Goal: Task Accomplishment & Management: Use online tool/utility

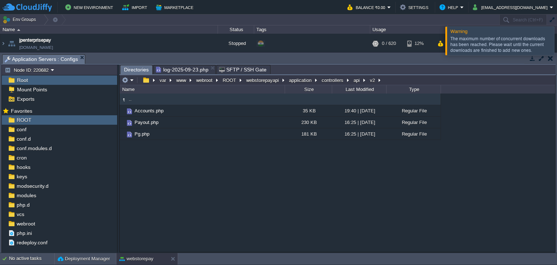
scroll to position [320, 0]
click at [171, 260] on button at bounding box center [174, 258] width 7 height 7
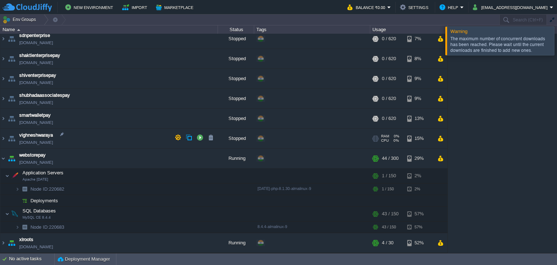
scroll to position [202, 0]
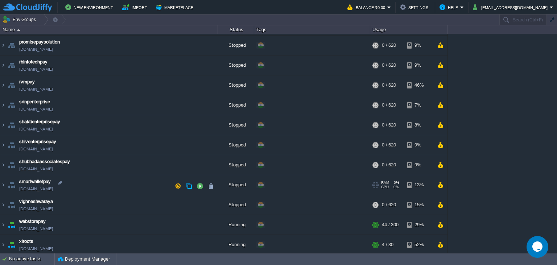
scroll to position [138, 0]
click at [442, 224] on button "button" at bounding box center [440, 225] width 6 height 7
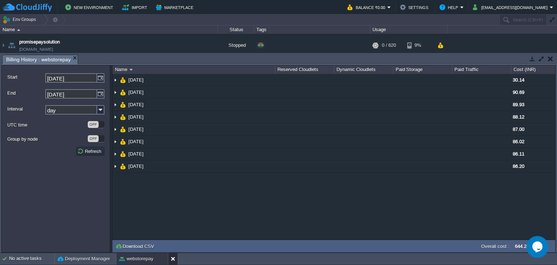
click at [173, 260] on button at bounding box center [174, 258] width 7 height 7
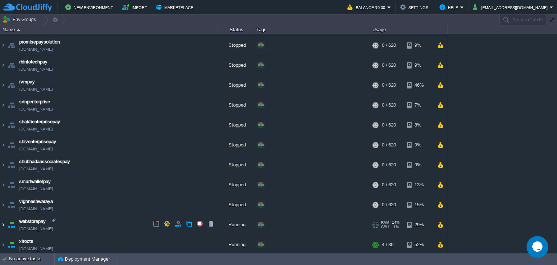
click at [4, 225] on img at bounding box center [3, 225] width 6 height 20
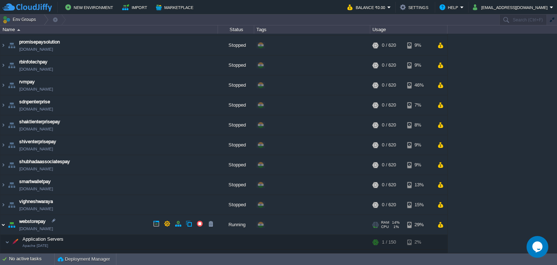
scroll to position [202, 0]
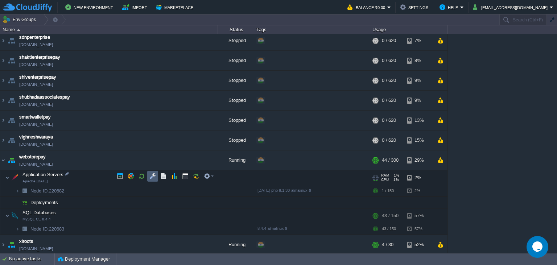
click at [155, 178] on button "button" at bounding box center [152, 176] width 7 height 7
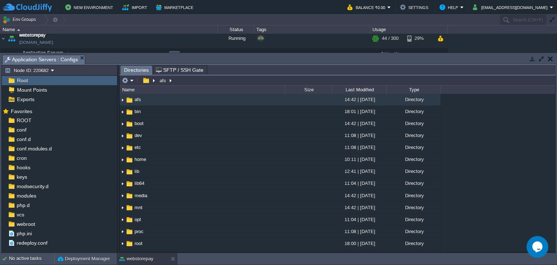
scroll to position [318, 0]
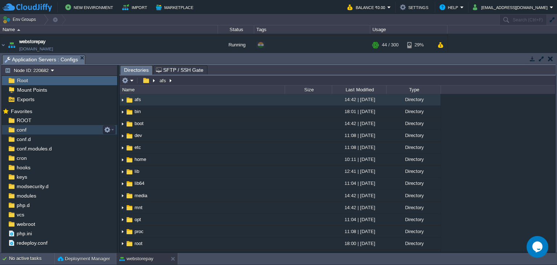
click at [32, 125] on div "conf" at bounding box center [59, 129] width 115 height 9
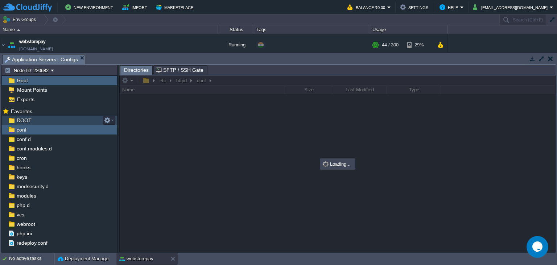
click at [32, 123] on div "ROOT" at bounding box center [59, 120] width 115 height 9
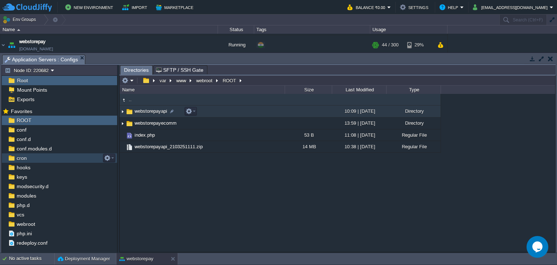
click at [163, 112] on span "webstorepayapi" at bounding box center [150, 111] width 35 height 6
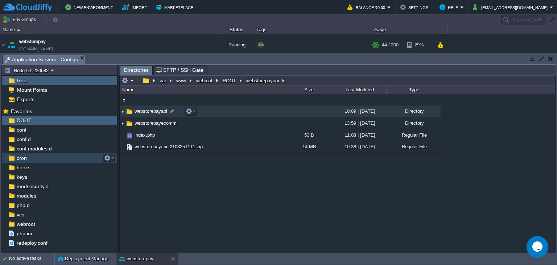
click at [163, 112] on span "webstorepayapi" at bounding box center [150, 111] width 35 height 6
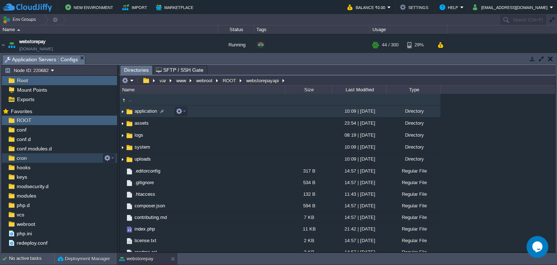
click at [143, 112] on span "application" at bounding box center [145, 111] width 25 height 6
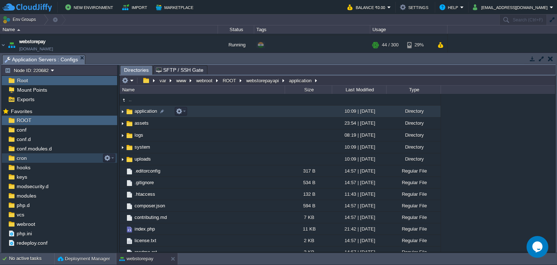
click at [143, 112] on span "application" at bounding box center [145, 111] width 25 height 6
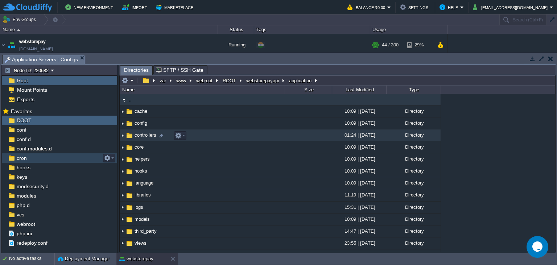
click at [144, 137] on span "controllers" at bounding box center [145, 135] width 24 height 6
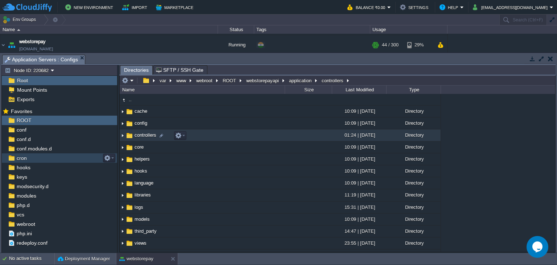
click at [144, 137] on span "controllers" at bounding box center [145, 135] width 24 height 6
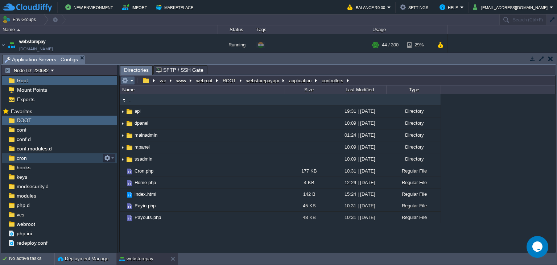
click at [126, 77] on td at bounding box center [128, 80] width 14 height 9
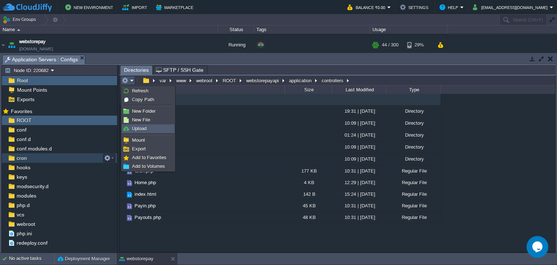
click at [152, 128] on link "Upload" at bounding box center [148, 129] width 52 height 8
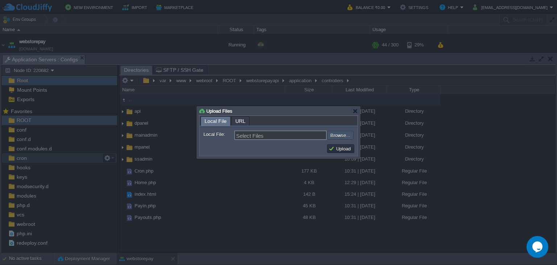
click at [345, 133] on input "file" at bounding box center [308, 135] width 92 height 9
type input "C:\fakepath\Cron.php"
type input "Cron.php, Payin.php, Payouts.php"
click at [340, 152] on button "Upload" at bounding box center [341, 148] width 24 height 7
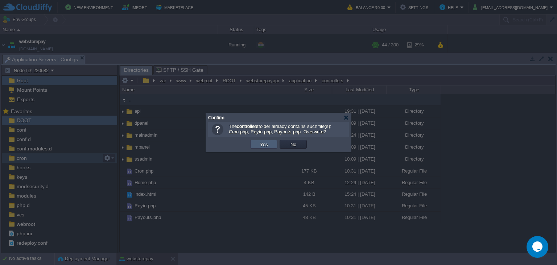
click at [261, 145] on button "Yes" at bounding box center [264, 144] width 12 height 7
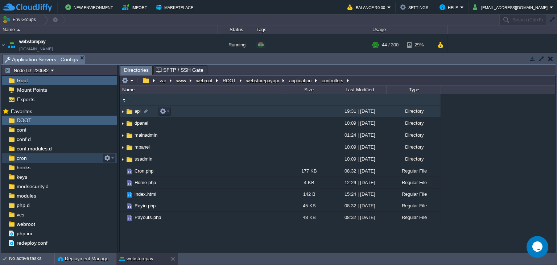
click at [129, 111] on img at bounding box center [129, 112] width 8 height 8
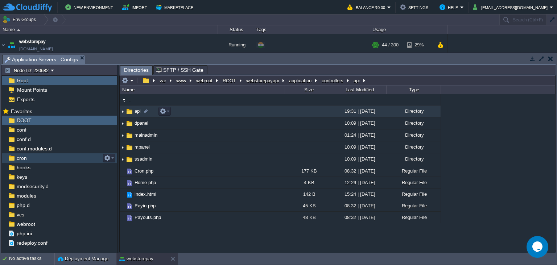
click at [129, 111] on img at bounding box center [129, 112] width 8 height 8
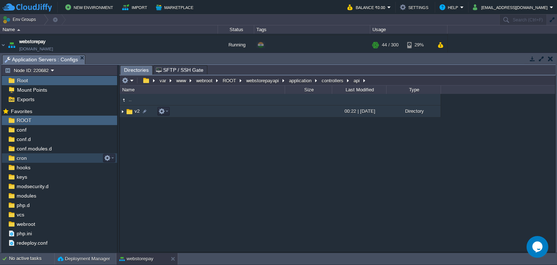
click at [129, 111] on img at bounding box center [129, 112] width 8 height 8
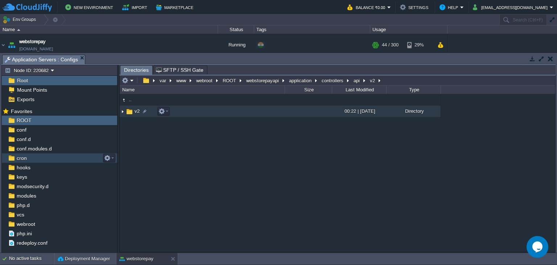
click at [129, 111] on img at bounding box center [129, 112] width 8 height 8
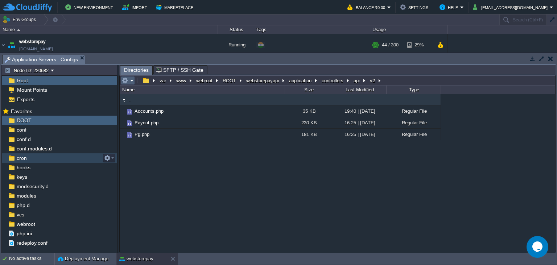
click at [131, 82] on em at bounding box center [128, 80] width 12 height 7
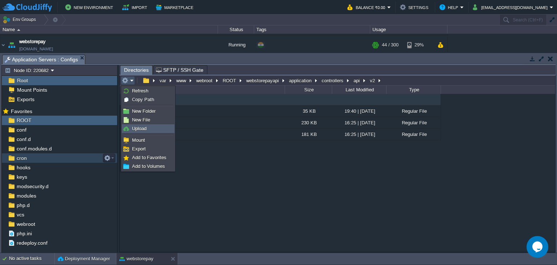
click at [149, 130] on link "Upload" at bounding box center [148, 129] width 52 height 8
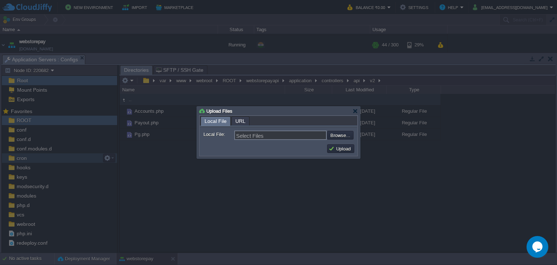
click at [355, 136] on form "Local File: Select Files Browse... Comment:" at bounding box center [278, 134] width 157 height 15
click at [350, 136] on input "file" at bounding box center [308, 135] width 92 height 9
type input "C:\fakepath\Pg.php"
type input "Pg.php, Payout.php"
click at [345, 151] on button "Upload" at bounding box center [341, 148] width 24 height 7
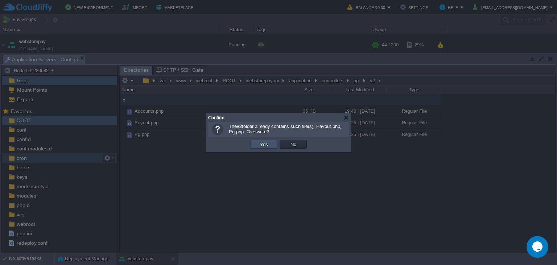
click at [263, 144] on button "Yes" at bounding box center [264, 144] width 12 height 7
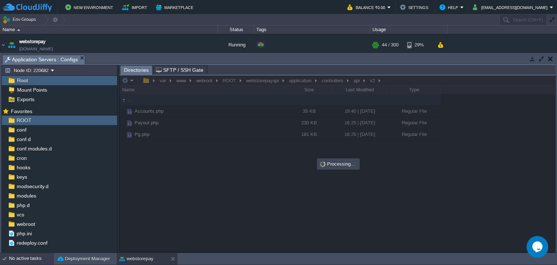
click at [21, 258] on div "No active tasks" at bounding box center [31, 259] width 45 height 12
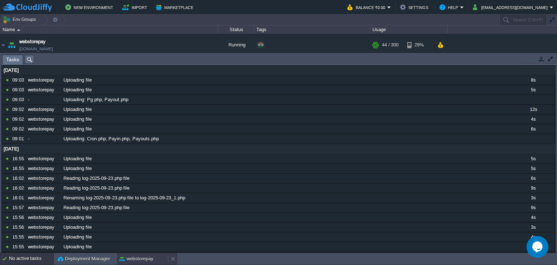
click at [129, 263] on div "webstorepay" at bounding box center [142, 259] width 52 height 12
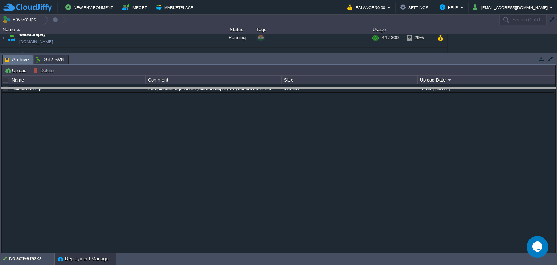
drag, startPoint x: 139, startPoint y: 59, endPoint x: 137, endPoint y: 96, distance: 36.7
click at [137, 96] on body "New Environment Import Marketplace Bonus ₹0.00 Upgrade Account Balance ₹0.00 Se…" at bounding box center [278, 132] width 557 height 265
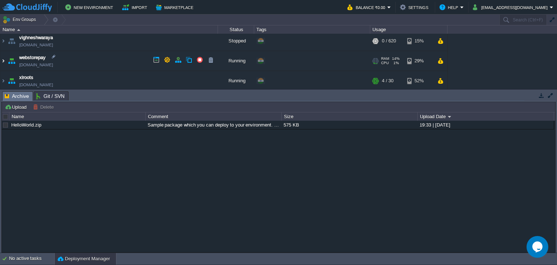
click at [4, 59] on img at bounding box center [3, 61] width 6 height 20
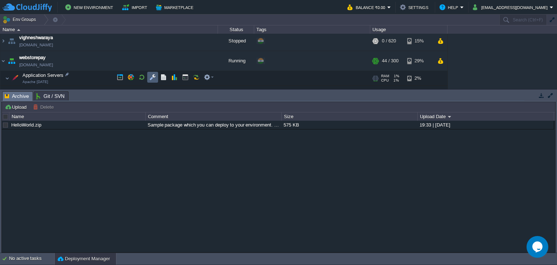
click at [152, 73] on td at bounding box center [152, 77] width 11 height 11
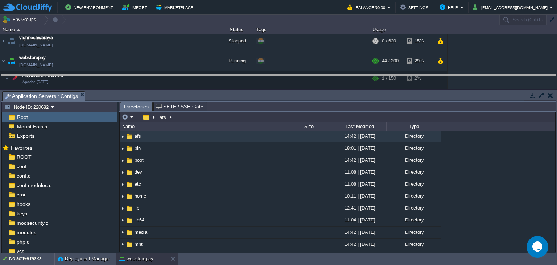
drag, startPoint x: 244, startPoint y: 97, endPoint x: 242, endPoint y: 79, distance: 17.9
click at [242, 79] on body "New Environment Import Marketplace Bonus ₹0.00 Upgrade Account Balance ₹0.00 Se…" at bounding box center [278, 132] width 557 height 265
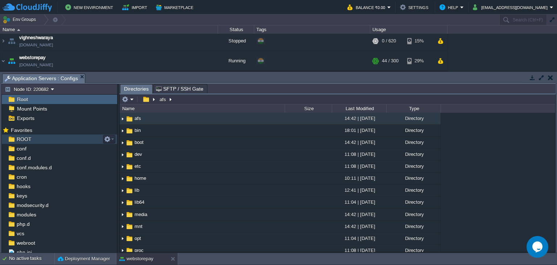
click at [33, 140] on div "ROOT" at bounding box center [59, 139] width 115 height 9
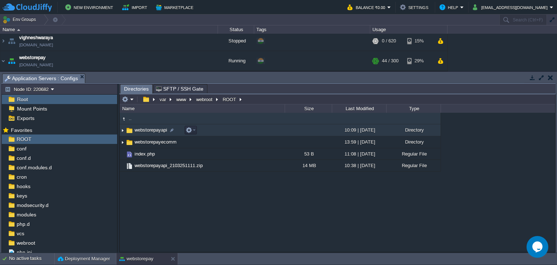
click at [158, 133] on span "webstorepayapi" at bounding box center [150, 130] width 35 height 6
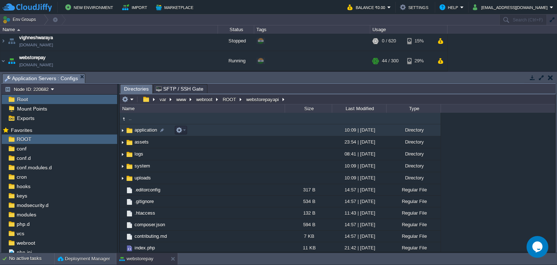
click at [149, 133] on span "application" at bounding box center [145, 130] width 25 height 6
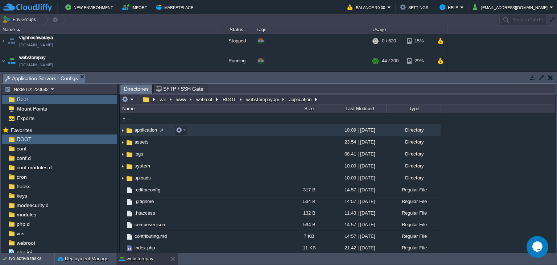
click at [149, 133] on span "application" at bounding box center [145, 130] width 25 height 6
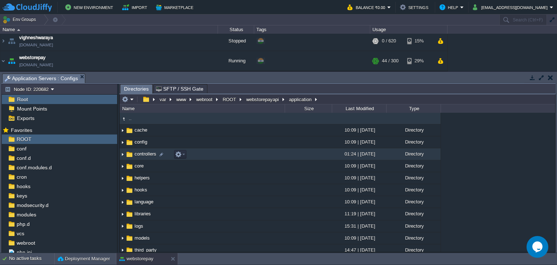
click at [152, 155] on span "controllers" at bounding box center [145, 154] width 24 height 6
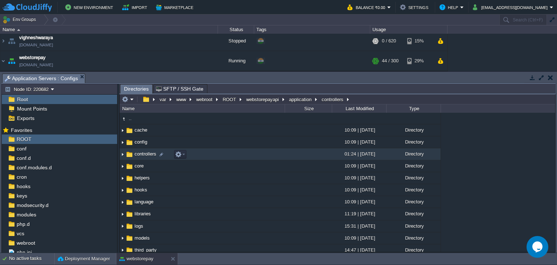
click at [152, 155] on span "controllers" at bounding box center [145, 154] width 24 height 6
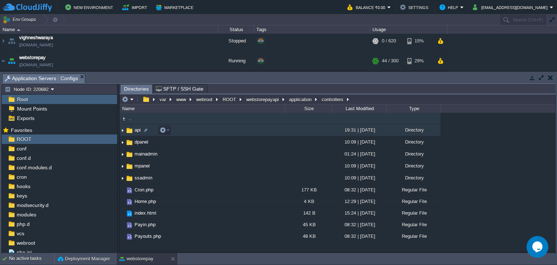
click at [139, 132] on span "api" at bounding box center [137, 130] width 8 height 6
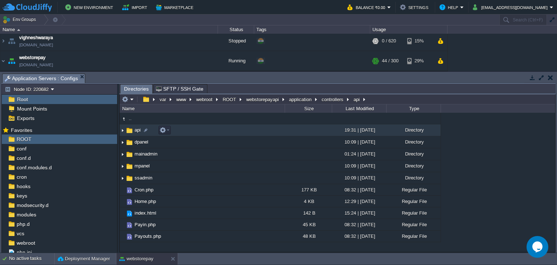
click at [139, 132] on span "api" at bounding box center [137, 130] width 8 height 6
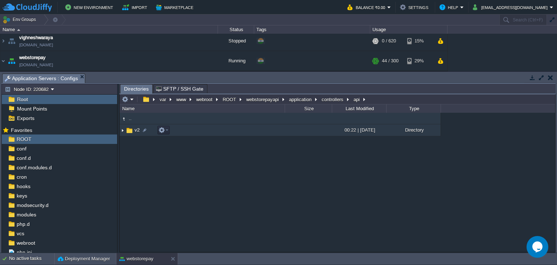
click at [135, 133] on span "v2" at bounding box center [136, 130] width 7 height 6
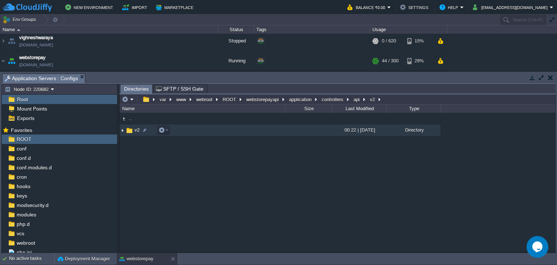
click at [135, 133] on span "v2" at bounding box center [136, 130] width 7 height 6
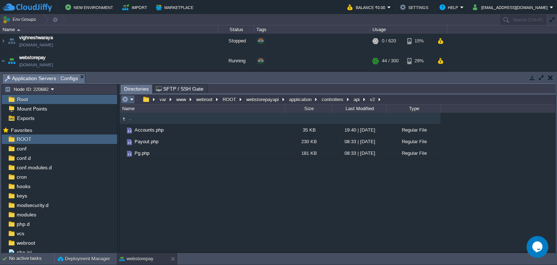
click at [130, 100] on em at bounding box center [128, 99] width 12 height 7
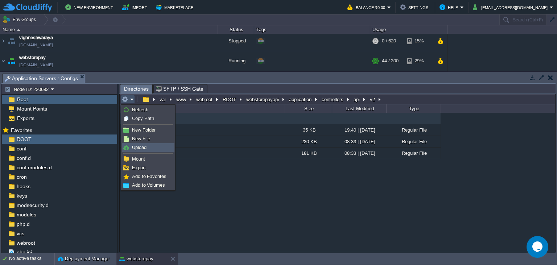
click at [155, 150] on link "Upload" at bounding box center [148, 148] width 52 height 8
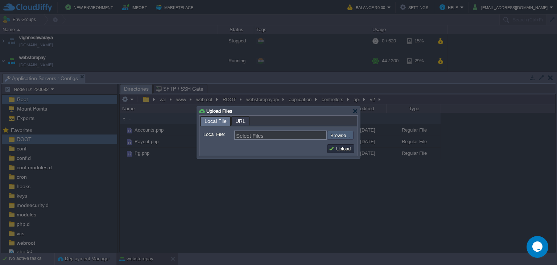
click at [347, 135] on input "file" at bounding box center [308, 135] width 92 height 9
type input "C:\fakepath\Pg.php"
type input "Pg.php"
click at [339, 149] on button "Upload" at bounding box center [341, 148] width 24 height 7
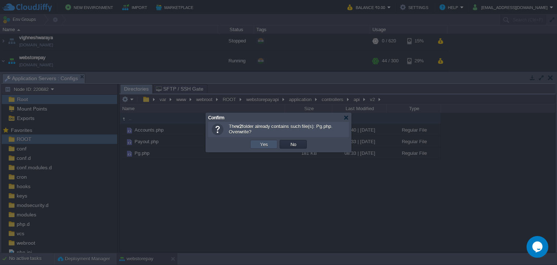
click at [260, 144] on button "Yes" at bounding box center [264, 144] width 12 height 7
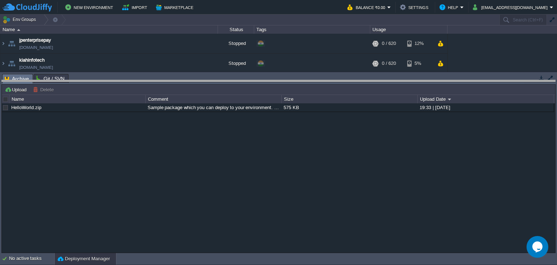
drag, startPoint x: 209, startPoint y: 78, endPoint x: 209, endPoint y: 120, distance: 42.1
click at [209, 120] on body "New Environment Import Marketplace Bonus ₹0.00 Upgrade Account Balance ₹0.00 Se…" at bounding box center [278, 132] width 557 height 265
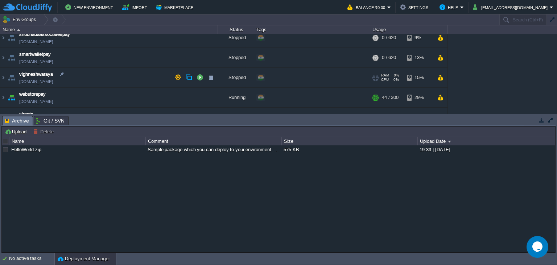
scroll to position [277, 0]
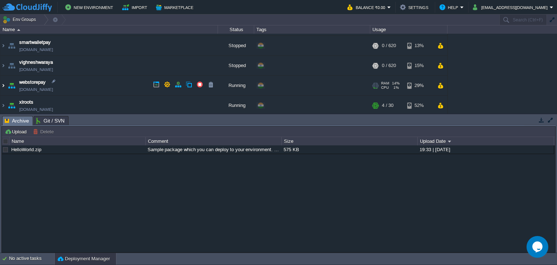
click at [3, 85] on img at bounding box center [3, 86] width 6 height 20
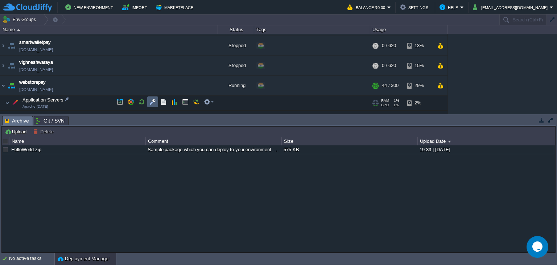
click at [155, 98] on td at bounding box center [152, 101] width 11 height 11
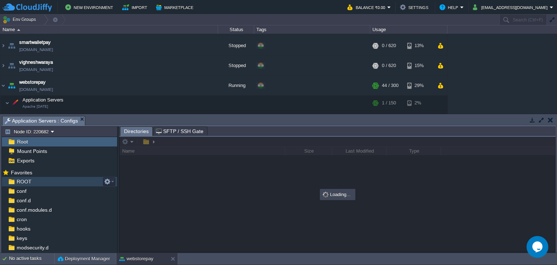
click at [30, 184] on span "ROOT" at bounding box center [23, 181] width 17 height 7
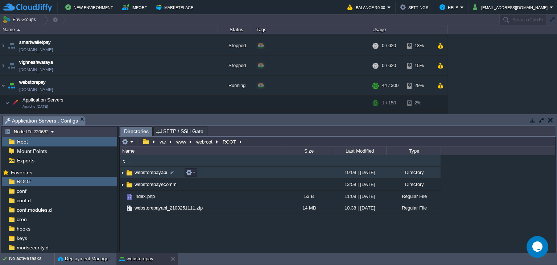
click at [163, 176] on td "webstorepayapi" at bounding box center [202, 173] width 165 height 12
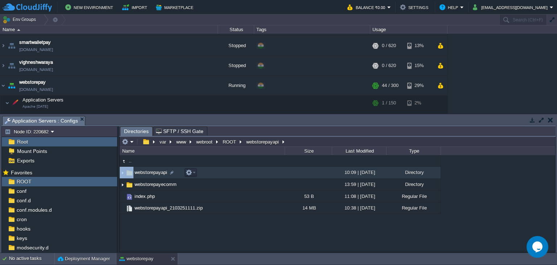
click at [163, 176] on td "webstorepayapi" at bounding box center [202, 173] width 165 height 12
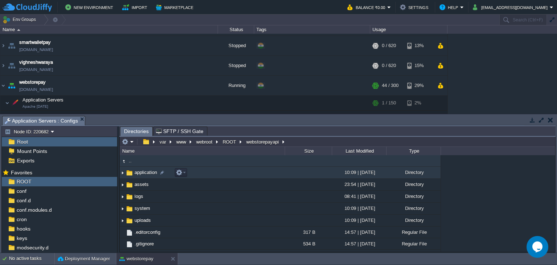
click at [141, 175] on span "application" at bounding box center [145, 172] width 25 height 6
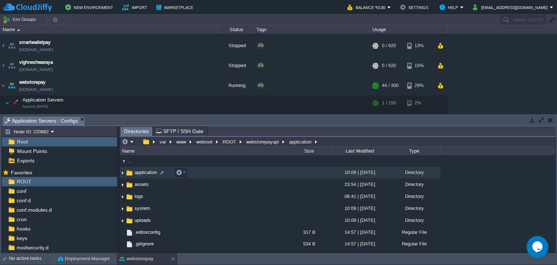
click at [140, 175] on span "application" at bounding box center [145, 172] width 25 height 6
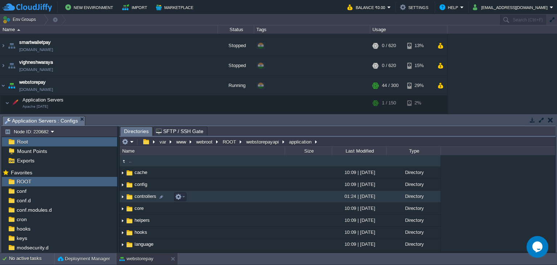
click at [149, 197] on span "controllers" at bounding box center [145, 196] width 24 height 6
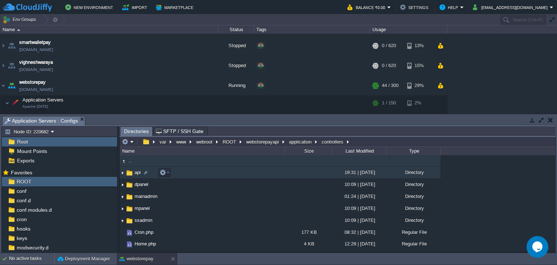
click at [128, 170] on img at bounding box center [129, 173] width 8 height 8
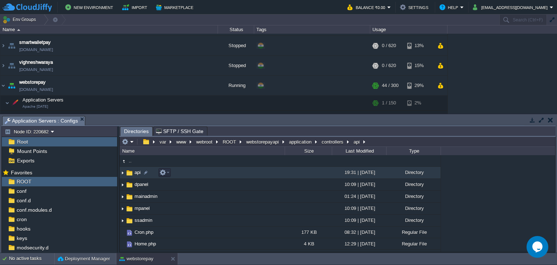
click at [128, 170] on img at bounding box center [129, 173] width 8 height 8
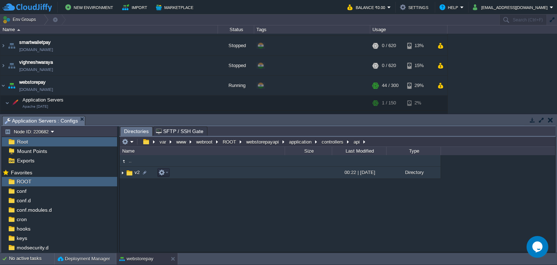
click at [135, 172] on span "v2" at bounding box center [136, 172] width 7 height 6
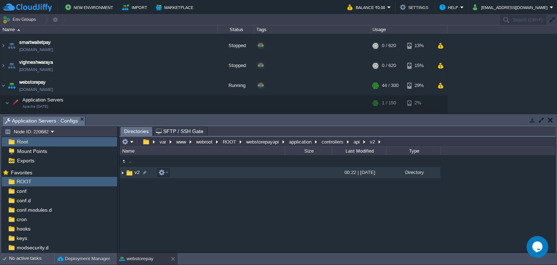
click at [135, 172] on span "v2" at bounding box center [136, 172] width 7 height 6
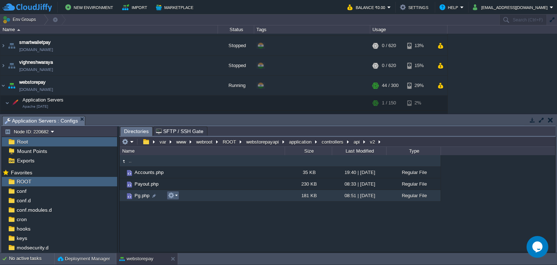
click at [177, 197] on em at bounding box center [173, 195] width 10 height 7
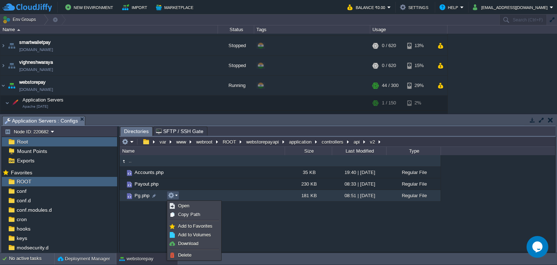
click at [180, 201] on ul "Open Copy Path Add to Favorites Add to Volumes Download Delete" at bounding box center [194, 230] width 54 height 59
click at [182, 204] on span "Open" at bounding box center [183, 205] width 11 height 5
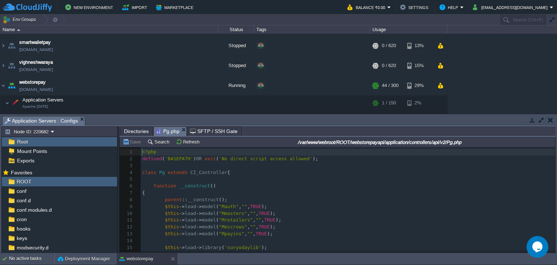
scroll to position [3, 0]
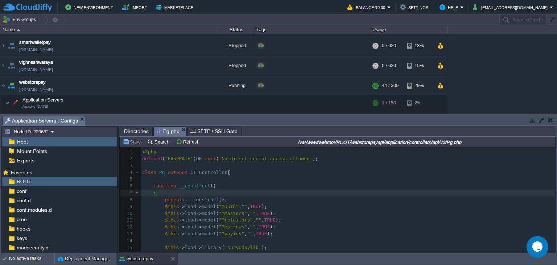
type textarea "-"
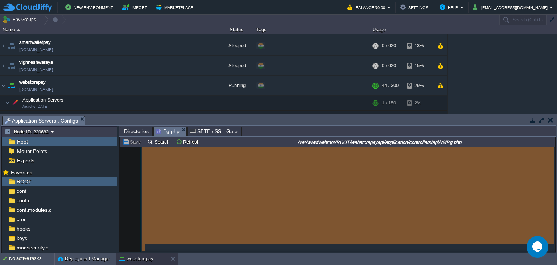
scroll to position [32888, 0]
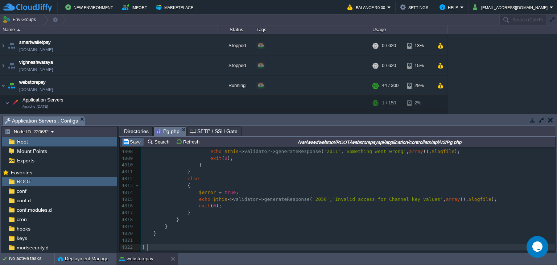
click at [134, 143] on button "Save" at bounding box center [133, 142] width 20 height 7
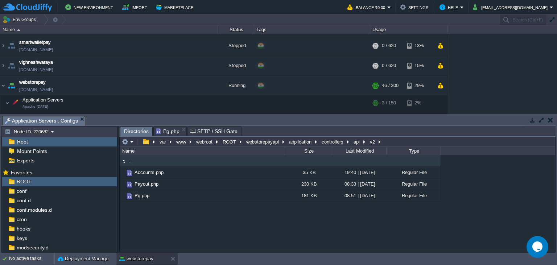
click at [140, 129] on span "Directories" at bounding box center [136, 131] width 25 height 9
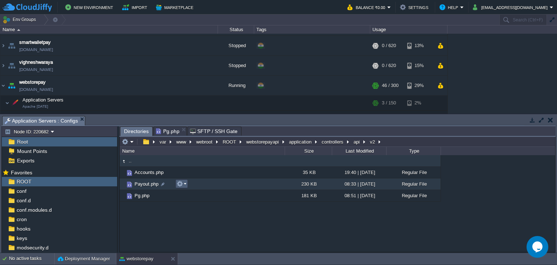
click at [180, 184] on button "button" at bounding box center [180, 184] width 7 height 7
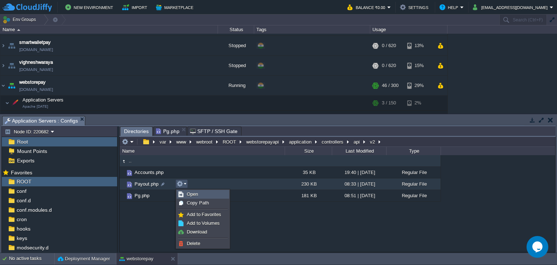
click at [184, 194] on link "Open" at bounding box center [203, 194] width 52 height 8
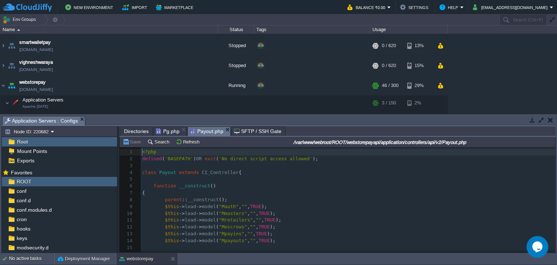
scroll to position [3, 0]
click at [250, 206] on span "TRUE" at bounding box center [255, 206] width 11 height 5
type textarea "-"
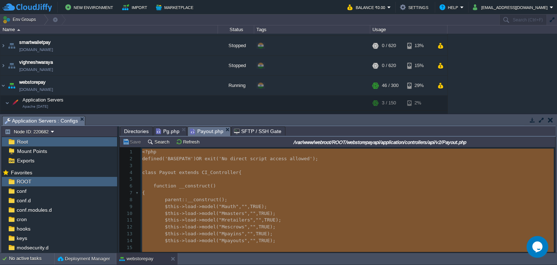
scroll to position [0, 3]
paste textarea
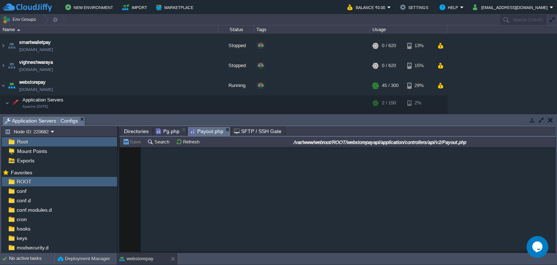
scroll to position [41945, 0]
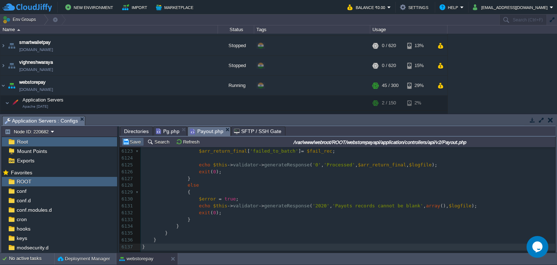
click at [134, 143] on button "Save" at bounding box center [133, 142] width 20 height 7
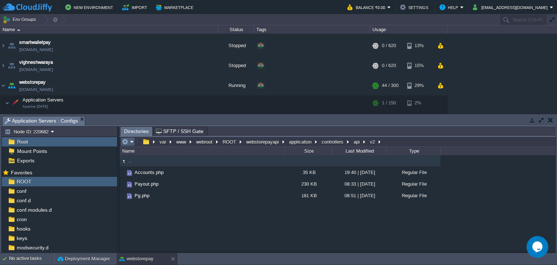
click at [130, 143] on em at bounding box center [128, 142] width 12 height 7
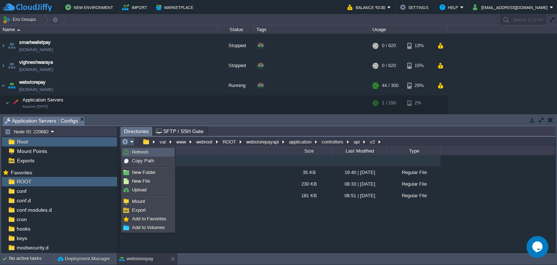
click at [136, 151] on span "Refresh" at bounding box center [140, 151] width 16 height 5
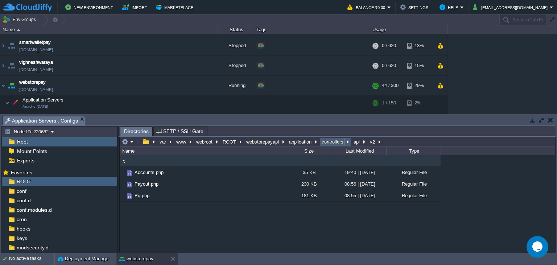
click at [331, 143] on button "controllers" at bounding box center [333, 142] width 25 height 7
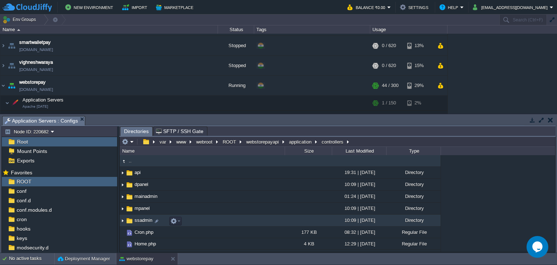
click at [145, 223] on span "ssadmin" at bounding box center [143, 220] width 20 height 6
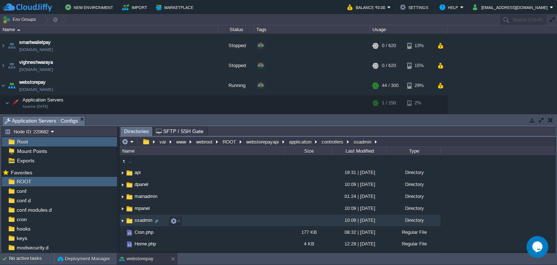
click at [145, 223] on span "ssadmin" at bounding box center [143, 220] width 20 height 6
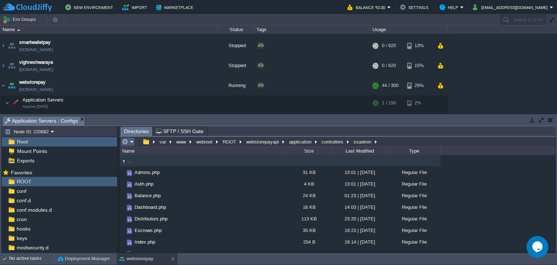
click at [128, 140] on em at bounding box center [128, 142] width 12 height 7
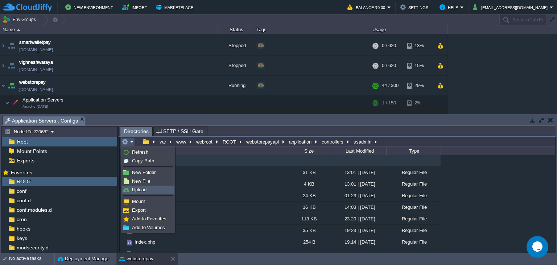
click at [140, 190] on span "Upload" at bounding box center [139, 189] width 15 height 5
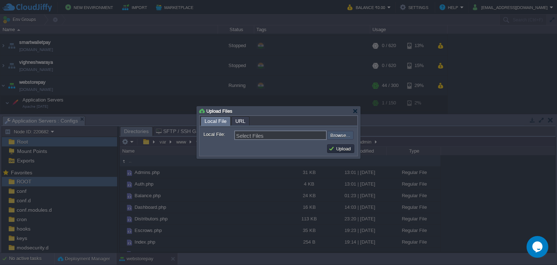
click at [347, 137] on input "file" at bounding box center [308, 135] width 92 height 9
type input "C:\fakepath\Payins.php"
type input "Payins.php, Payouts.php, Reports.php"
click at [338, 147] on button "Upload" at bounding box center [341, 148] width 24 height 7
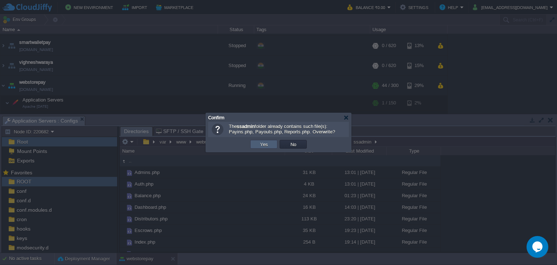
click at [272, 145] on td "Yes" at bounding box center [263, 144] width 27 height 9
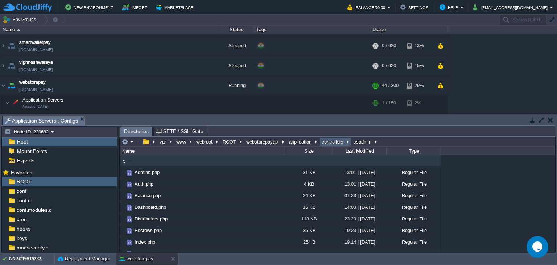
click at [330, 143] on button "controllers" at bounding box center [333, 142] width 25 height 7
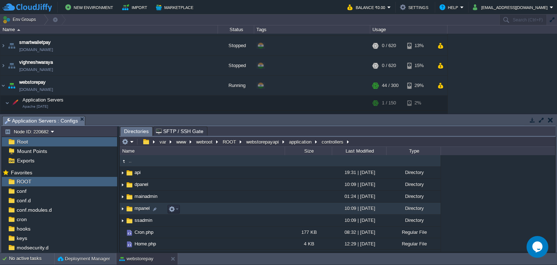
click at [132, 213] on img at bounding box center [129, 209] width 8 height 8
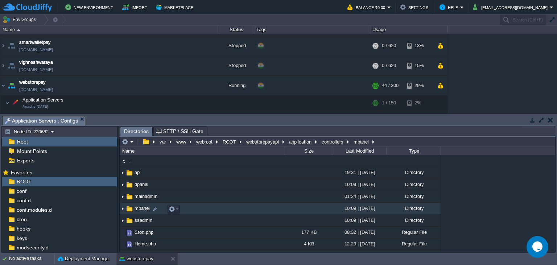
click at [132, 213] on img at bounding box center [129, 209] width 8 height 8
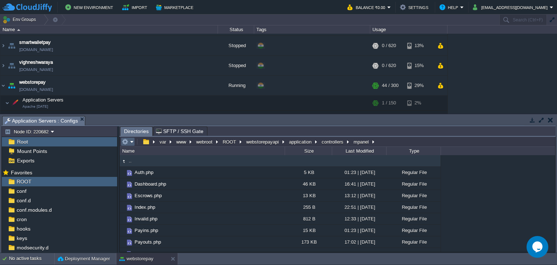
click at [132, 142] on em at bounding box center [128, 142] width 12 height 7
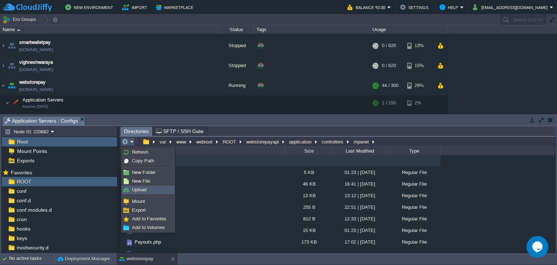
click at [147, 191] on link "Upload" at bounding box center [148, 190] width 52 height 8
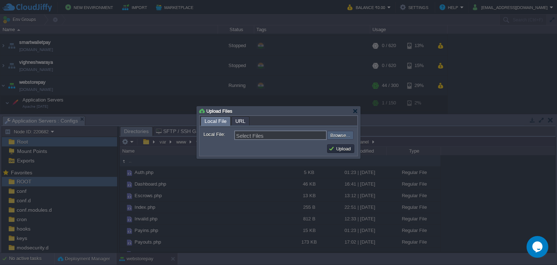
click at [342, 139] on input "file" at bounding box center [308, 135] width 92 height 9
type input "C:\fakepath\Payouts.php"
type input "Payouts.php"
click at [337, 148] on button "Upload" at bounding box center [341, 148] width 24 height 7
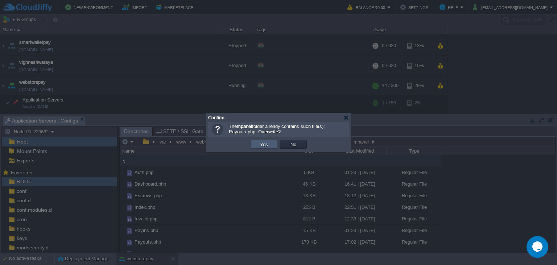
click at [269, 148] on td "Yes" at bounding box center [263, 144] width 27 height 9
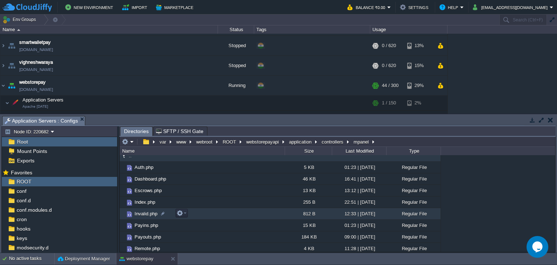
scroll to position [7, 0]
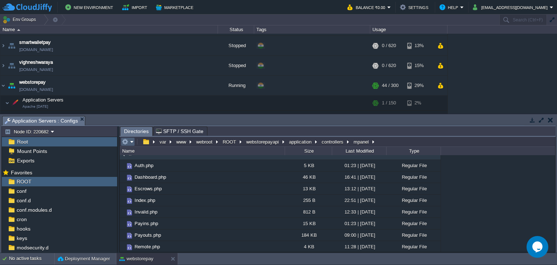
click at [129, 143] on em at bounding box center [128, 142] width 12 height 7
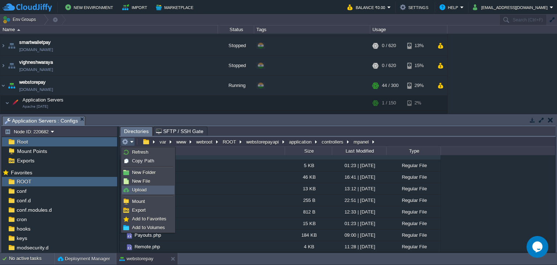
click at [142, 189] on span "Upload" at bounding box center [139, 189] width 15 height 5
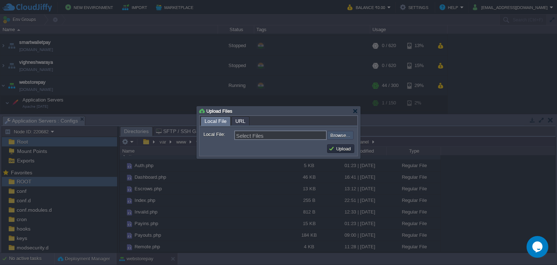
click at [343, 136] on input "file" at bounding box center [308, 135] width 92 height 9
type input "C:\fakepath\Payouts.php"
type input "Payouts.php"
click at [342, 153] on td "Upload" at bounding box center [340, 148] width 27 height 9
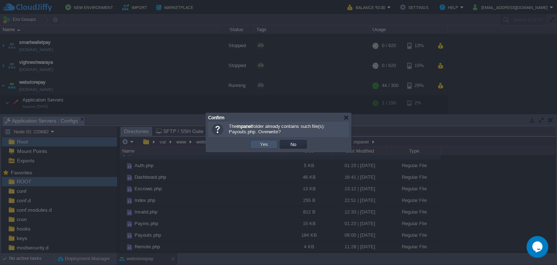
click at [267, 144] on button "Yes" at bounding box center [264, 144] width 12 height 7
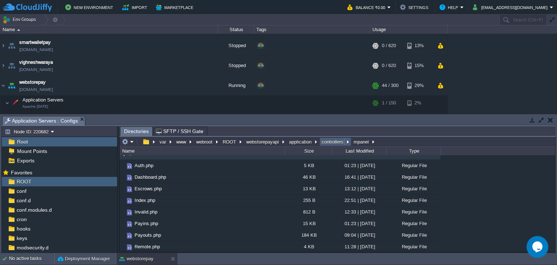
click at [331, 140] on button "controllers" at bounding box center [333, 142] width 25 height 7
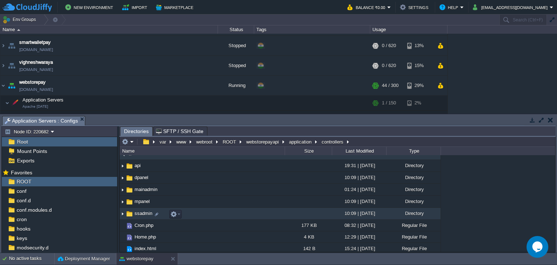
click at [142, 217] on span "ssadmin" at bounding box center [143, 213] width 20 height 6
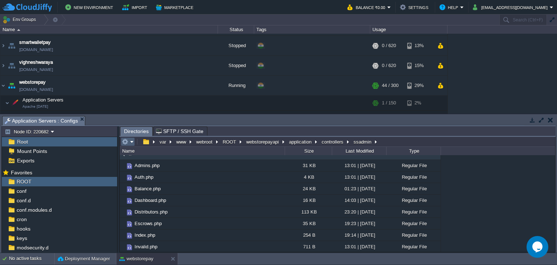
click at [131, 140] on em at bounding box center [128, 142] width 12 height 7
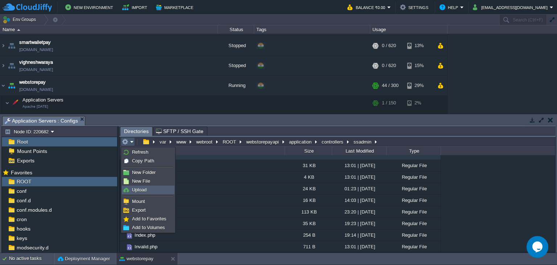
click at [146, 192] on span "Upload" at bounding box center [139, 189] width 15 height 5
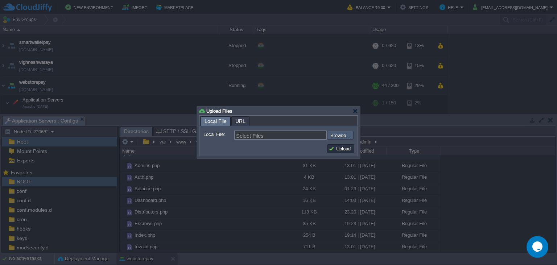
click at [335, 136] on input "file" at bounding box center [308, 135] width 92 height 9
type input "C:\fakepath\Payins.php"
type input "Payins.php"
click at [334, 147] on button "Upload" at bounding box center [341, 148] width 24 height 7
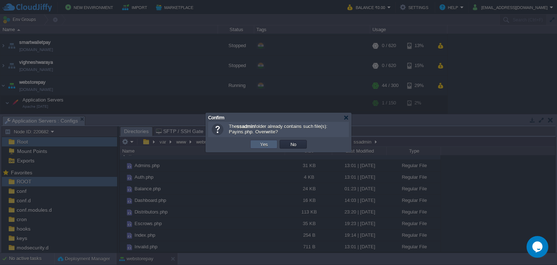
click at [263, 145] on button "Yes" at bounding box center [264, 144] width 12 height 7
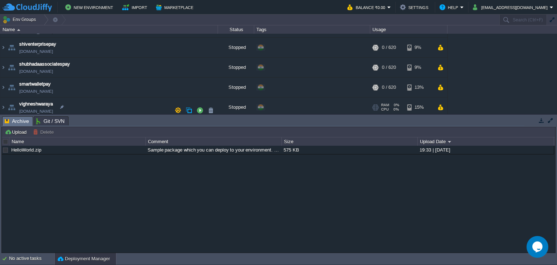
scroll to position [277, 0]
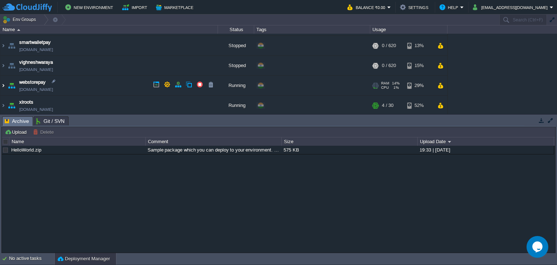
click at [4, 84] on img at bounding box center [3, 86] width 6 height 20
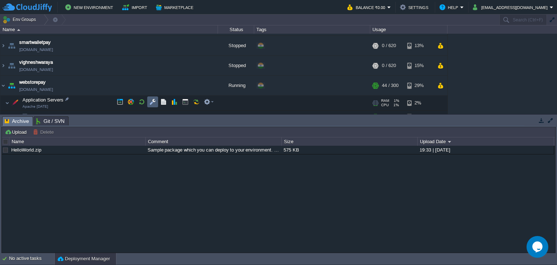
click at [150, 103] on button "button" at bounding box center [152, 102] width 7 height 7
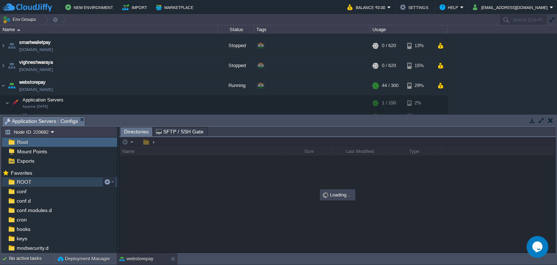
click at [22, 185] on span "ROOT" at bounding box center [23, 182] width 17 height 7
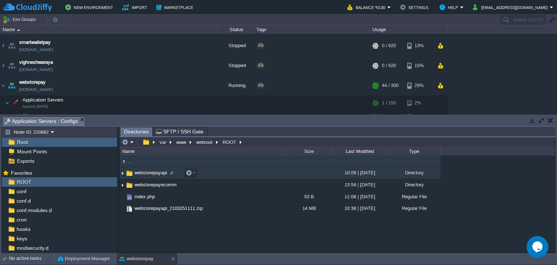
click at [153, 176] on span "webstorepayapi" at bounding box center [150, 173] width 35 height 6
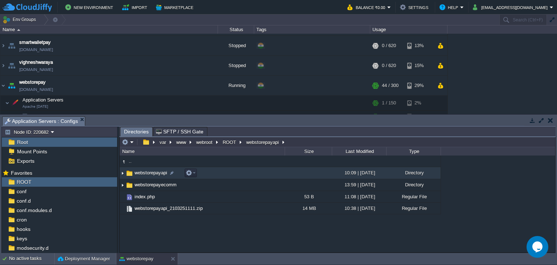
click at [153, 176] on span "webstorepayapi" at bounding box center [150, 173] width 35 height 6
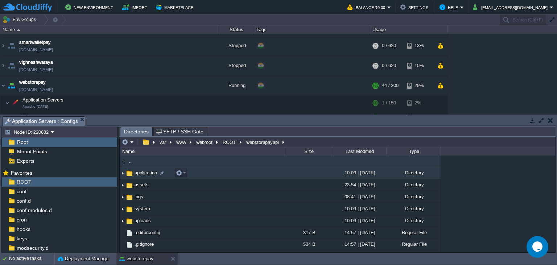
click at [153, 176] on span "application" at bounding box center [145, 173] width 25 height 6
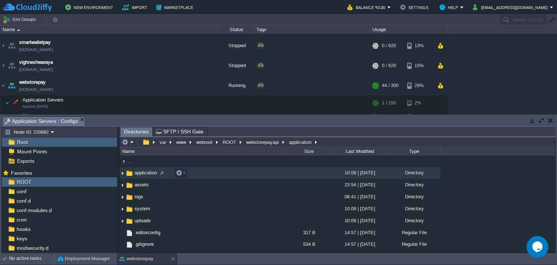
click at [153, 176] on span "application" at bounding box center [145, 173] width 25 height 6
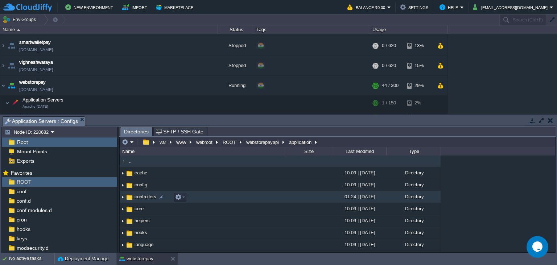
click at [147, 197] on span "controllers" at bounding box center [145, 197] width 24 height 6
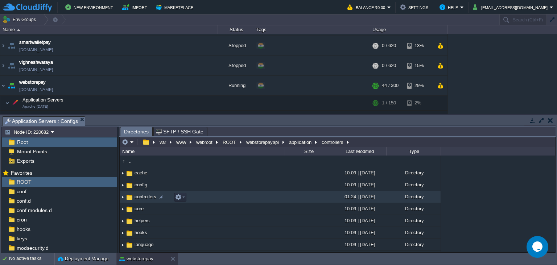
click at [147, 197] on span "controllers" at bounding box center [145, 197] width 24 height 6
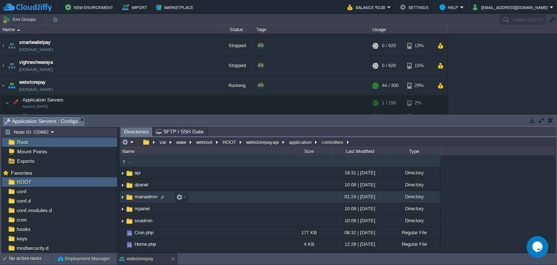
click at [147, 198] on span "mainadmin" at bounding box center [145, 197] width 25 height 6
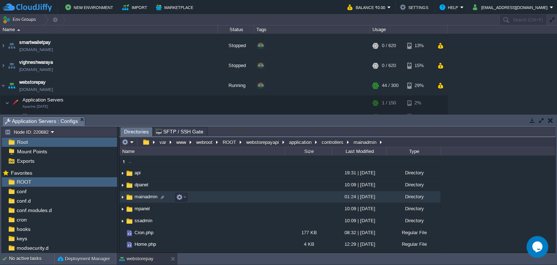
click at [147, 198] on span "mainadmin" at bounding box center [145, 197] width 25 height 6
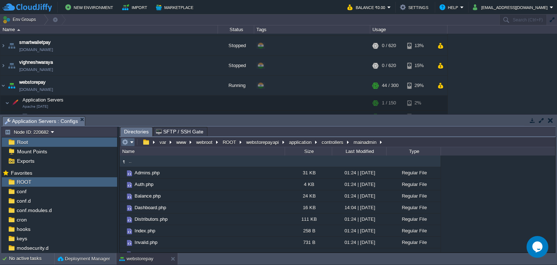
click at [131, 144] on em at bounding box center [128, 142] width 12 height 7
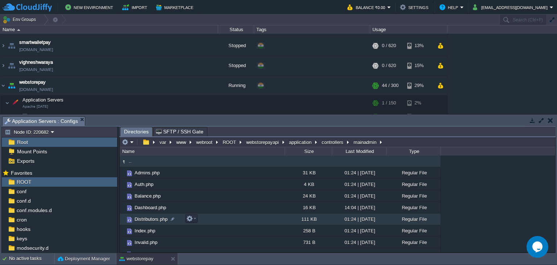
click at [226, 223] on td "Distributors.php" at bounding box center [202, 220] width 165 height 12
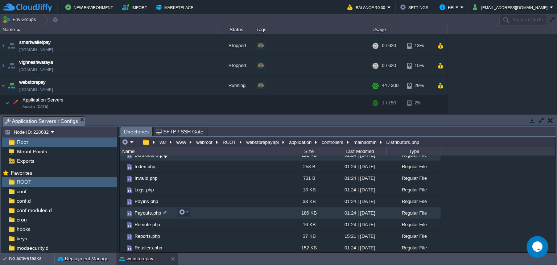
scroll to position [65, 0]
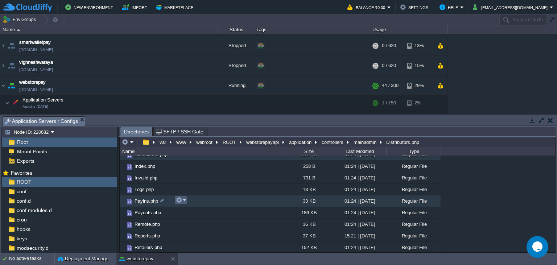
click at [182, 202] on em at bounding box center [181, 200] width 10 height 7
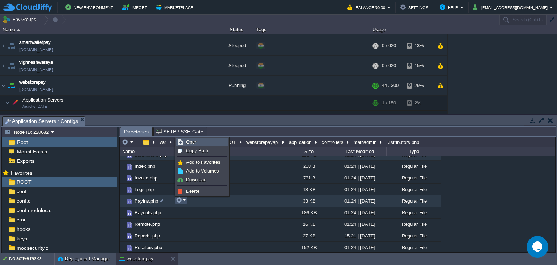
click at [195, 141] on span "Open" at bounding box center [191, 141] width 11 height 5
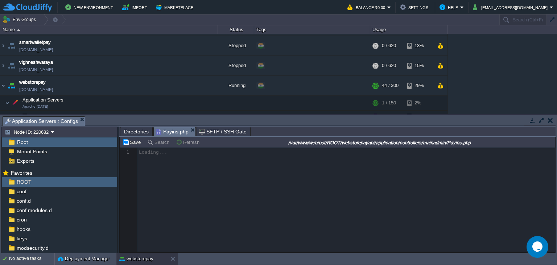
scroll to position [3, 0]
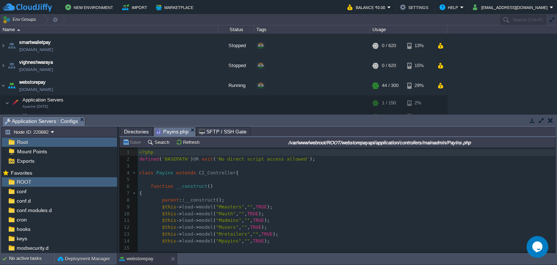
click at [217, 215] on span ""Mauth"" at bounding box center [226, 213] width 20 height 5
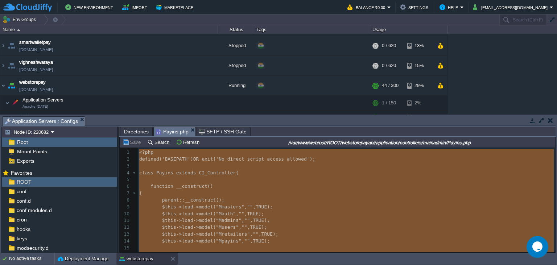
type textarea "-"
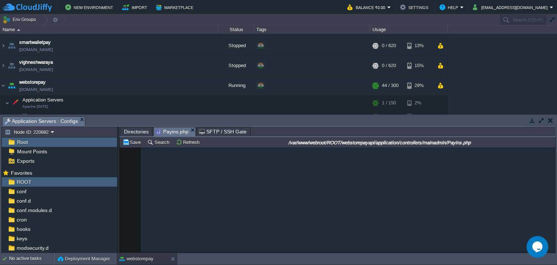
scroll to position [8044, 0]
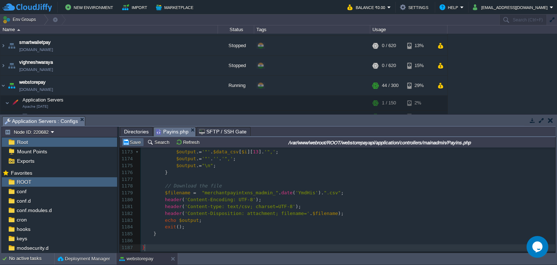
click at [136, 144] on button "Save" at bounding box center [133, 142] width 20 height 7
click at [190, 128] on em "Payins.php" at bounding box center [176, 131] width 40 height 9
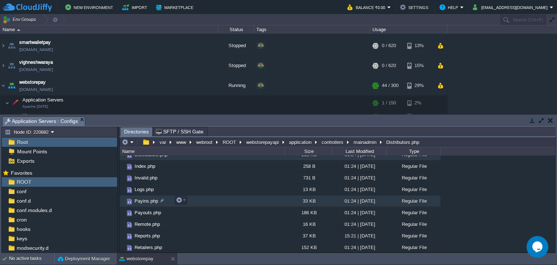
scroll to position [65, 0]
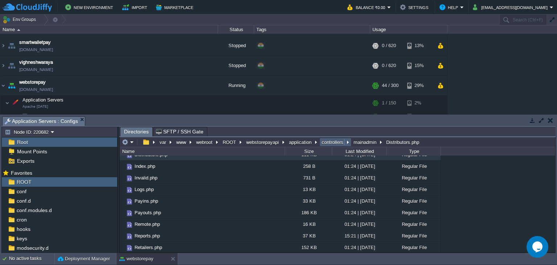
click at [333, 143] on button "controllers" at bounding box center [333, 142] width 25 height 7
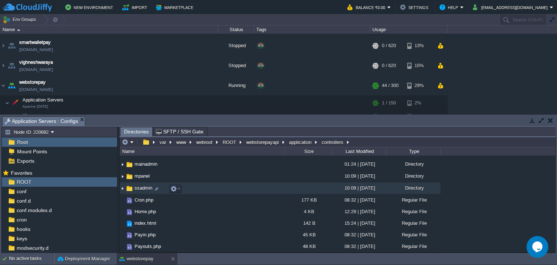
click at [146, 191] on span "ssadmin" at bounding box center [143, 188] width 20 height 6
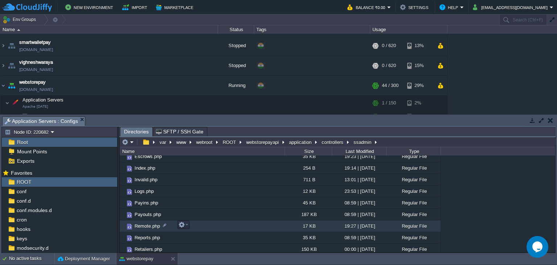
scroll to position [76, 0]
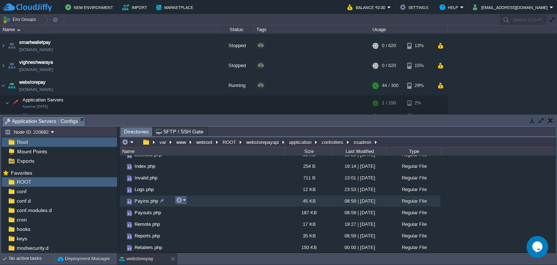
click at [180, 201] on button "button" at bounding box center [179, 200] width 7 height 7
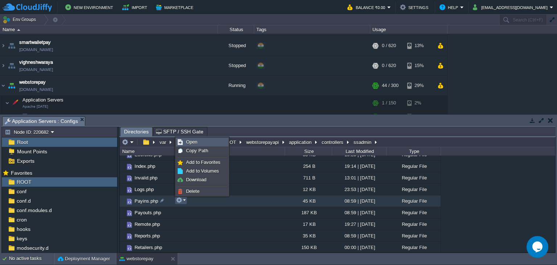
click at [201, 142] on link "Open" at bounding box center [202, 142] width 52 height 8
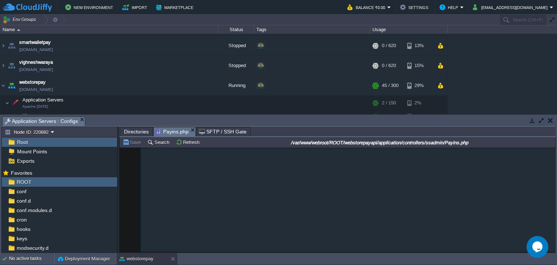
scroll to position [7894, 0]
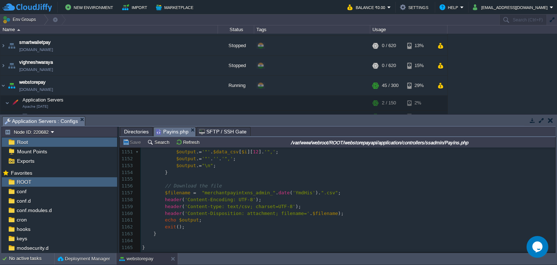
click at [207, 196] on div "1165 <?php 1140 $output . = '"' . $data_csv [ $i ][ 1 ]. '",' ; 1141 $output . …" at bounding box center [348, 163] width 415 height 178
type textarea "-"
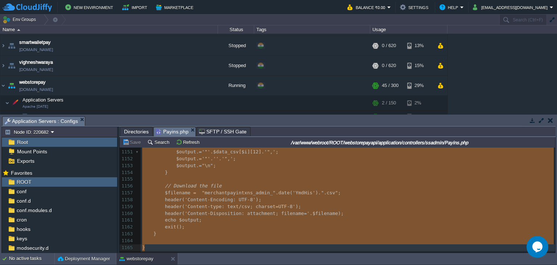
scroll to position [8037, 0]
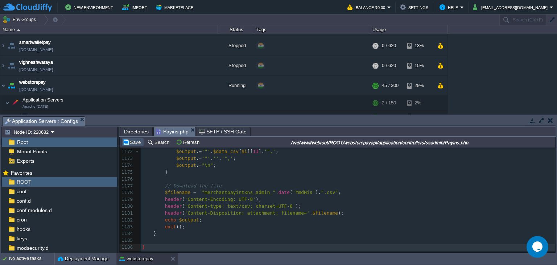
click at [133, 145] on button "Save" at bounding box center [133, 142] width 20 height 7
click at [288, 204] on pre "header ( 'Content-type: text/csv; charset=UTF-8' );" at bounding box center [348, 206] width 415 height 7
